Goal: Find specific page/section: Find specific page/section

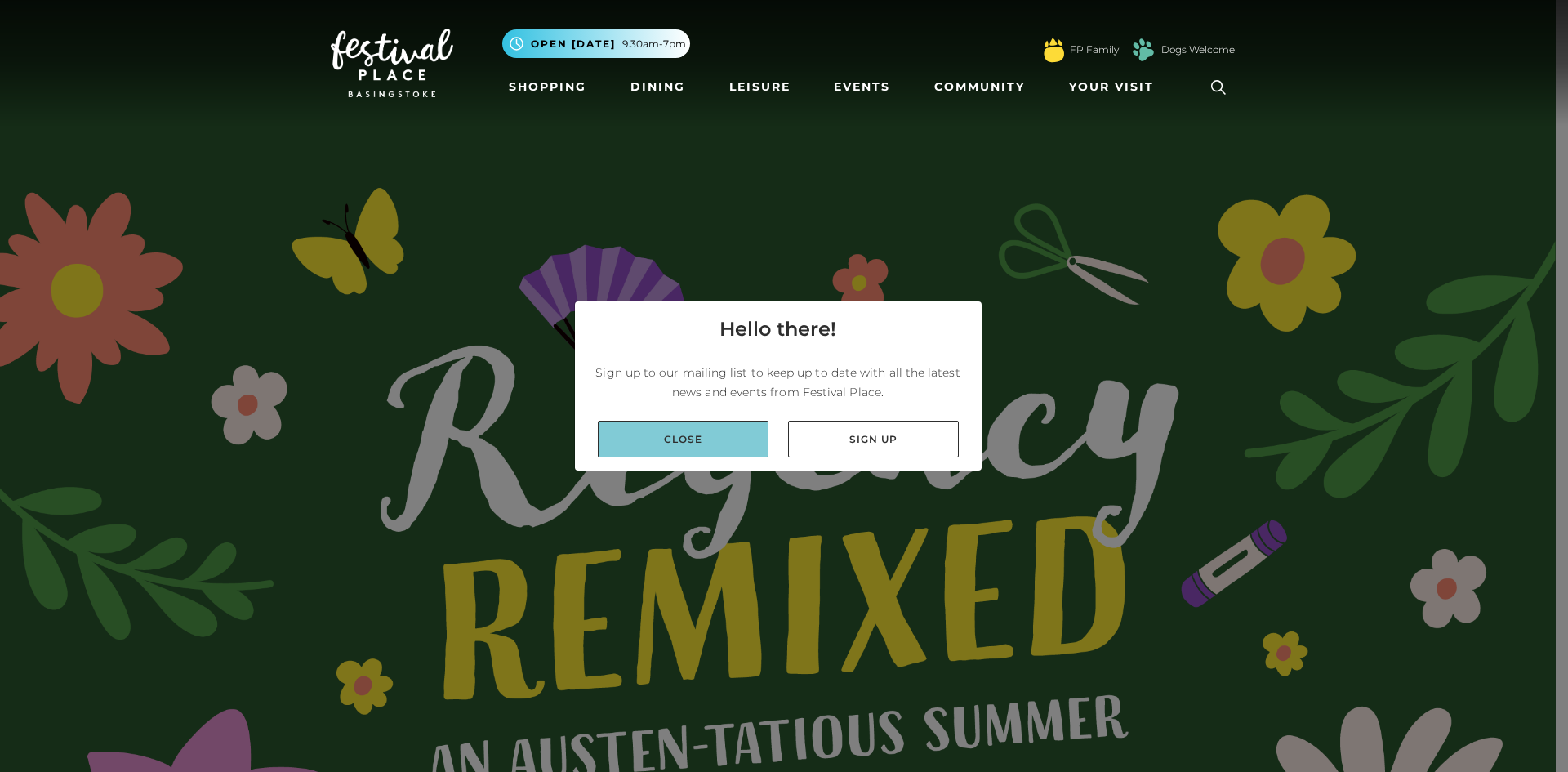
click at [738, 440] on link "Close" at bounding box center [682, 439] width 171 height 37
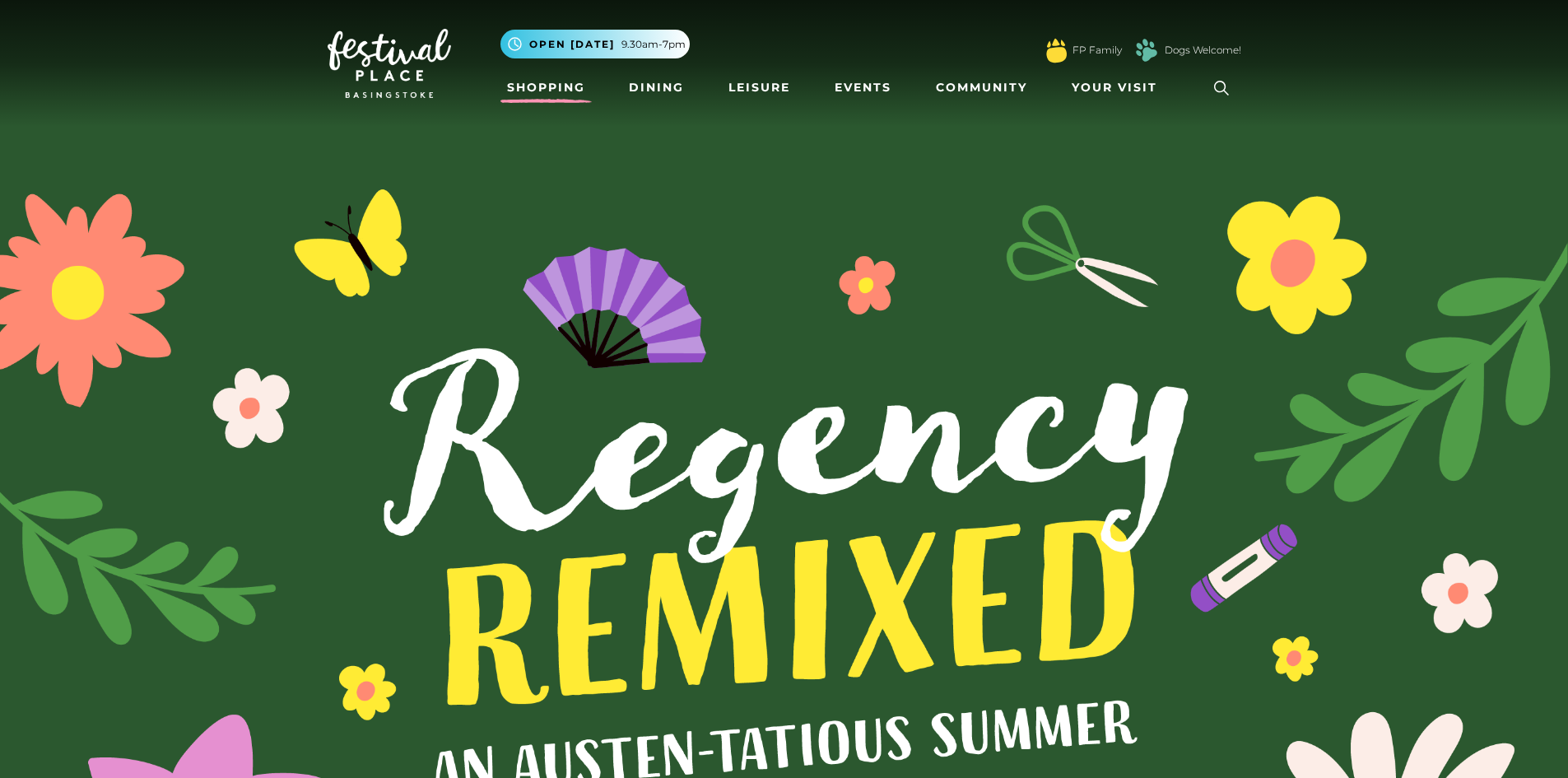
click at [517, 86] on link "Shopping" at bounding box center [546, 87] width 91 height 30
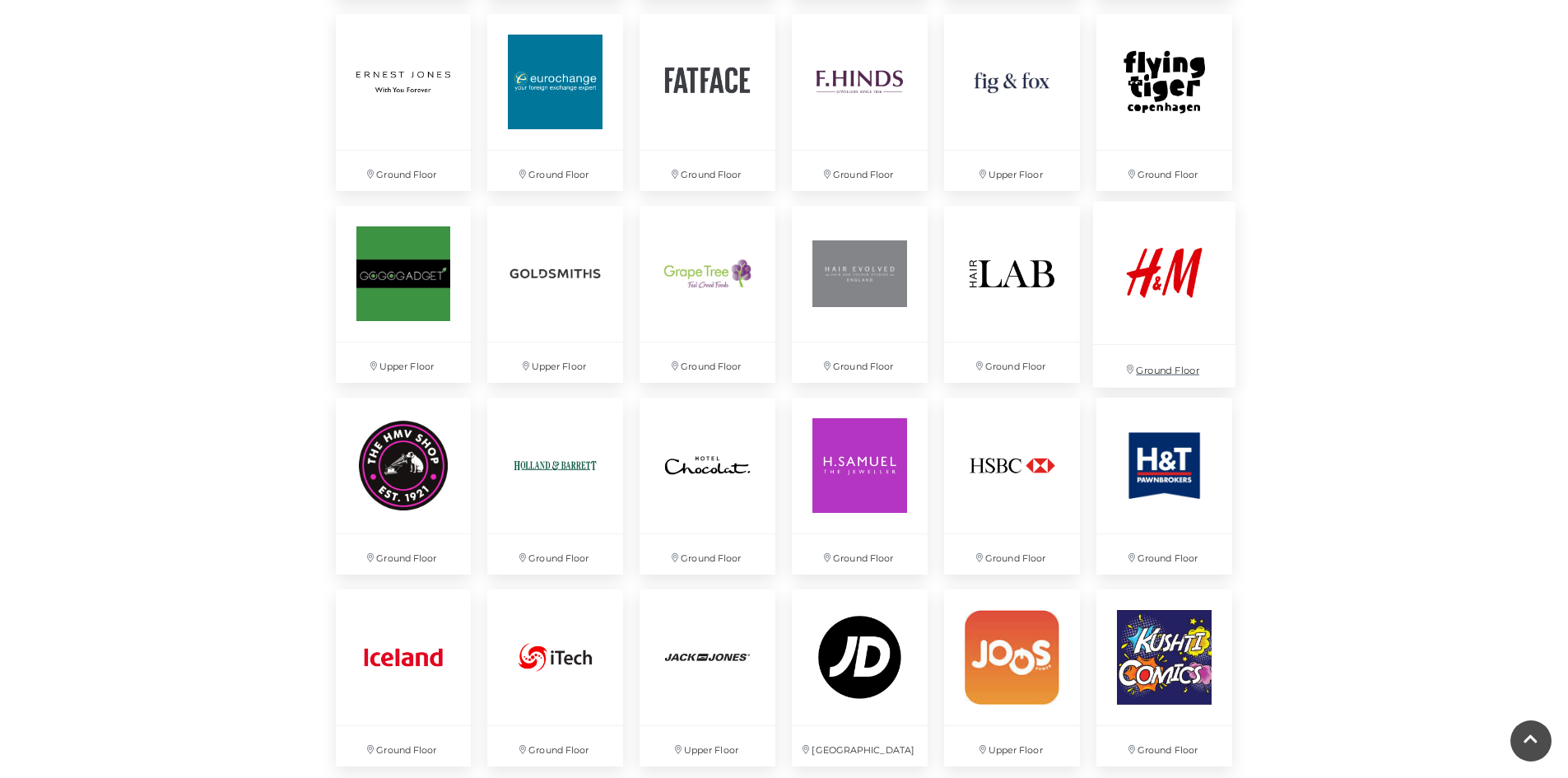
scroll to position [1893, 0]
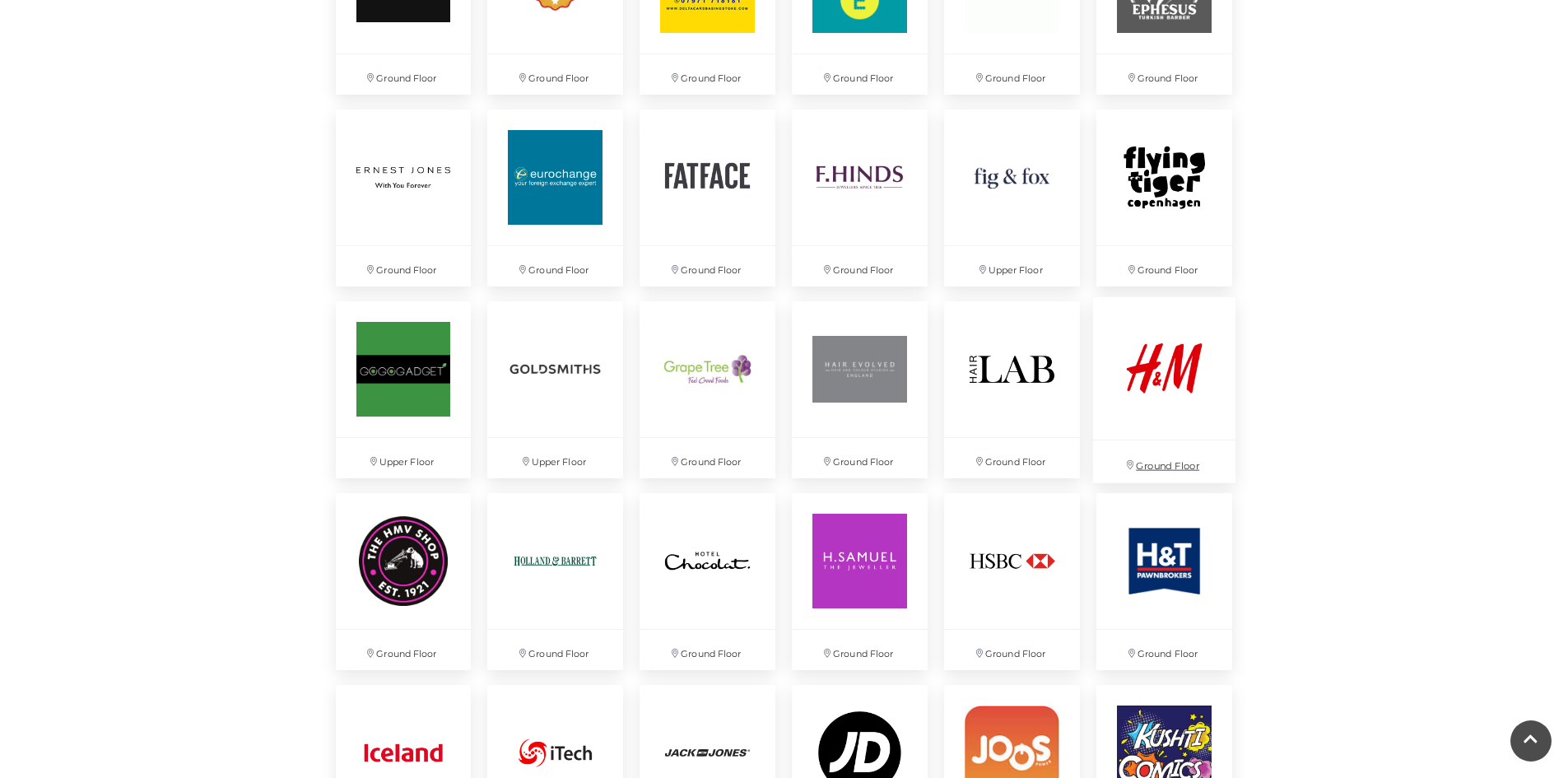
click at [1146, 341] on img at bounding box center [1164, 368] width 142 height 142
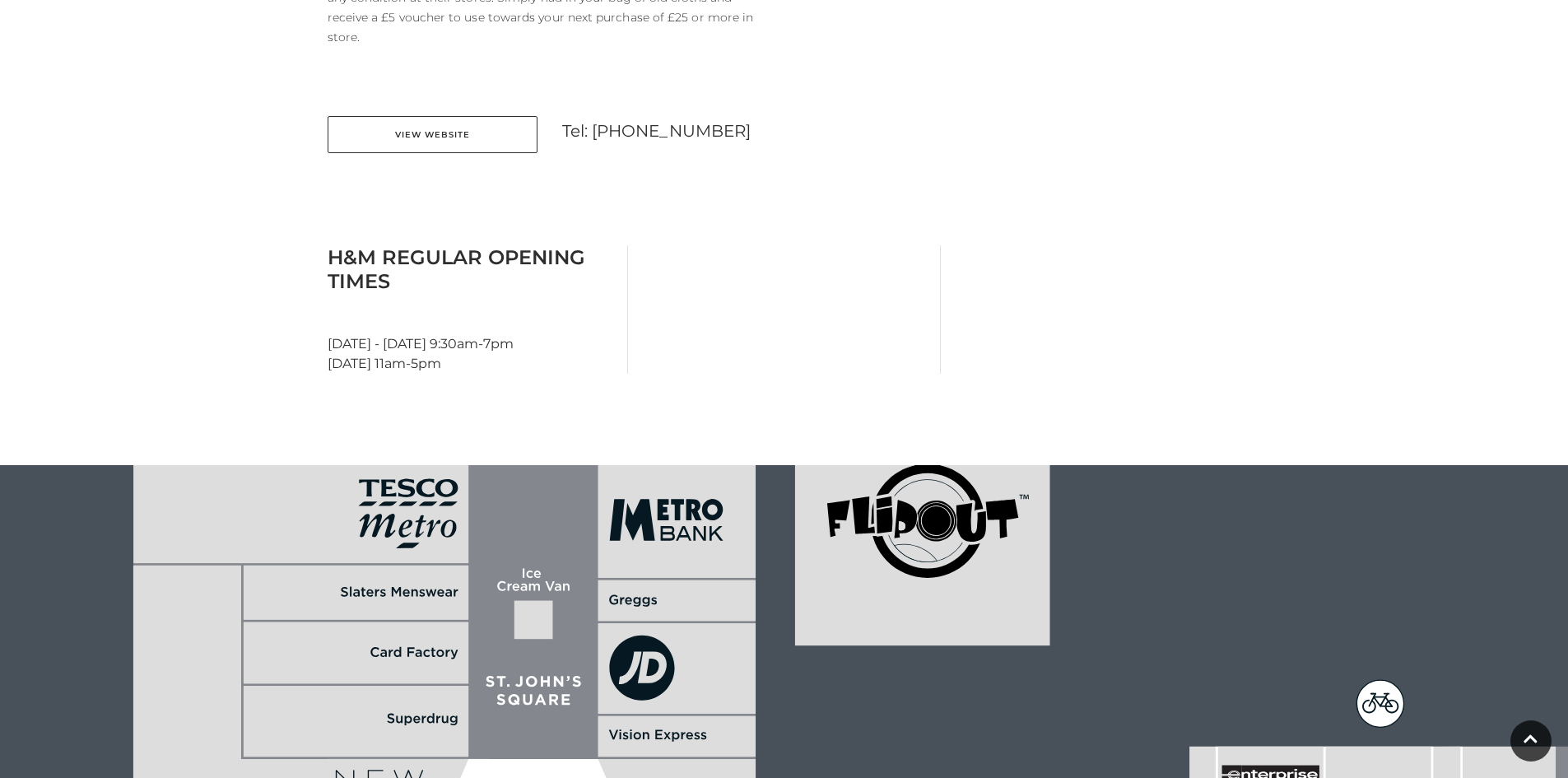
scroll to position [1070, 0]
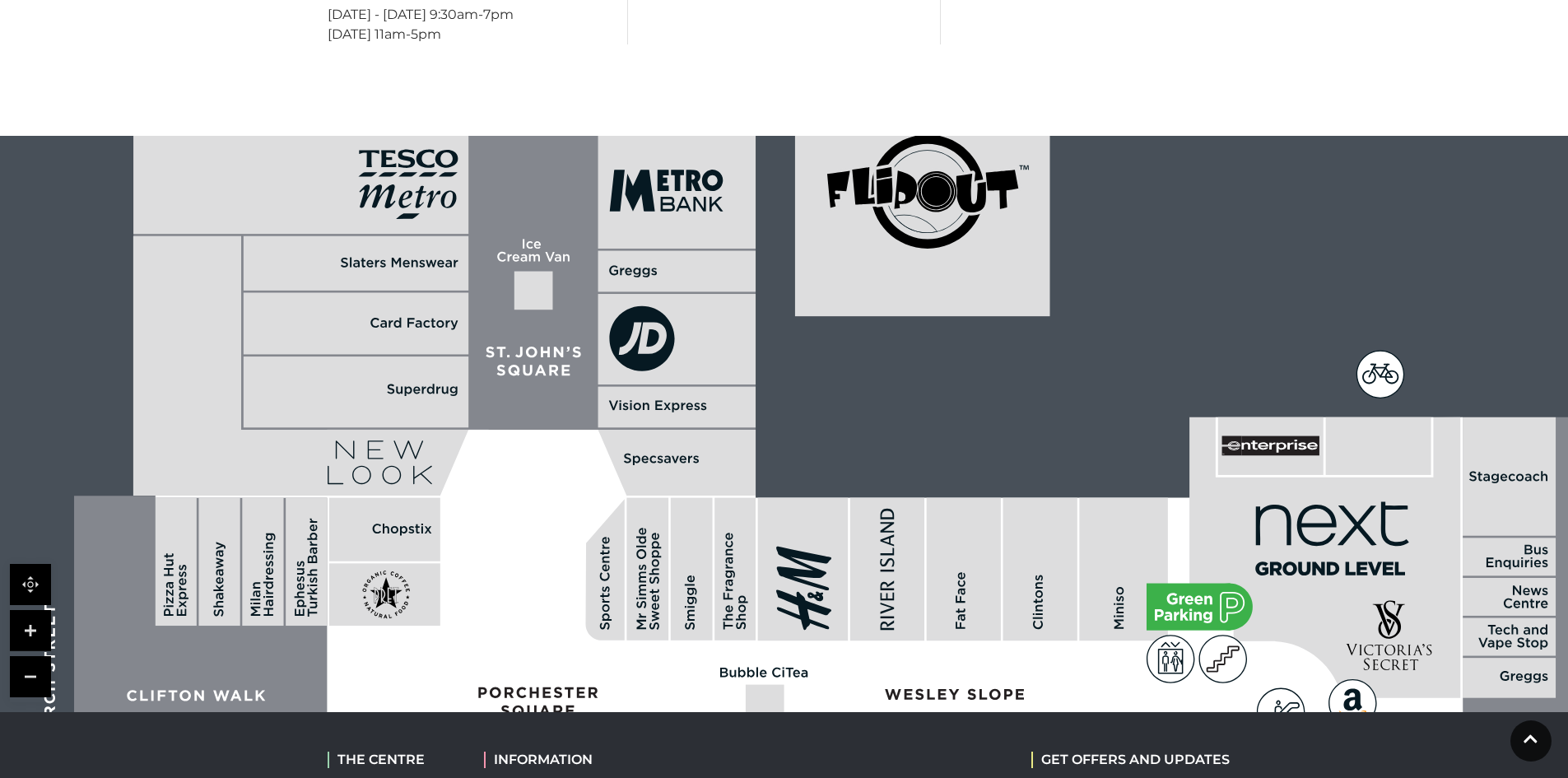
click at [531, 275] on rect at bounding box center [533, 290] width 39 height 39
